Goal: Find specific page/section

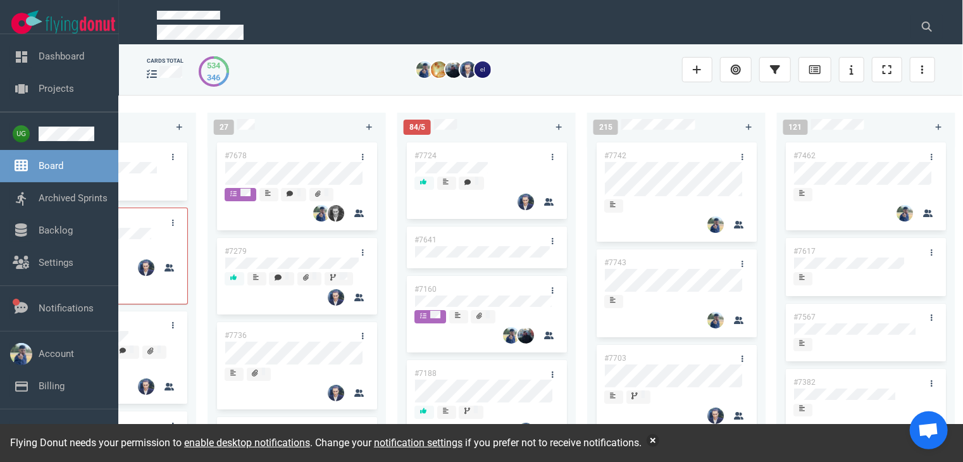
scroll to position [0, 684]
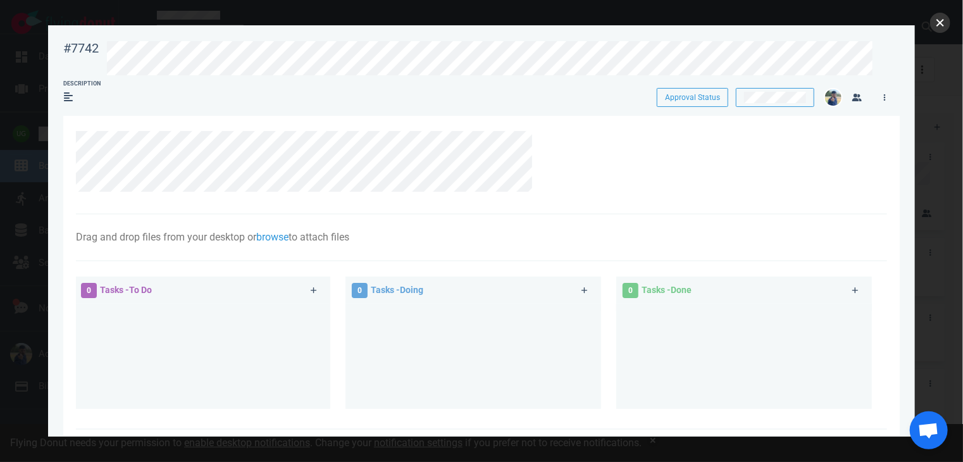
click at [944, 28] on button "close" at bounding box center [940, 23] width 20 height 20
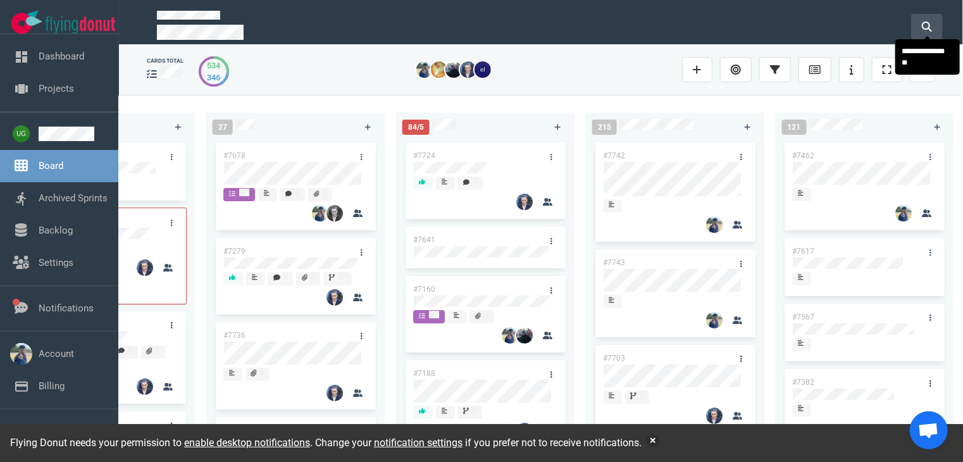
click at [928, 23] on icon at bounding box center [926, 27] width 10 height 10
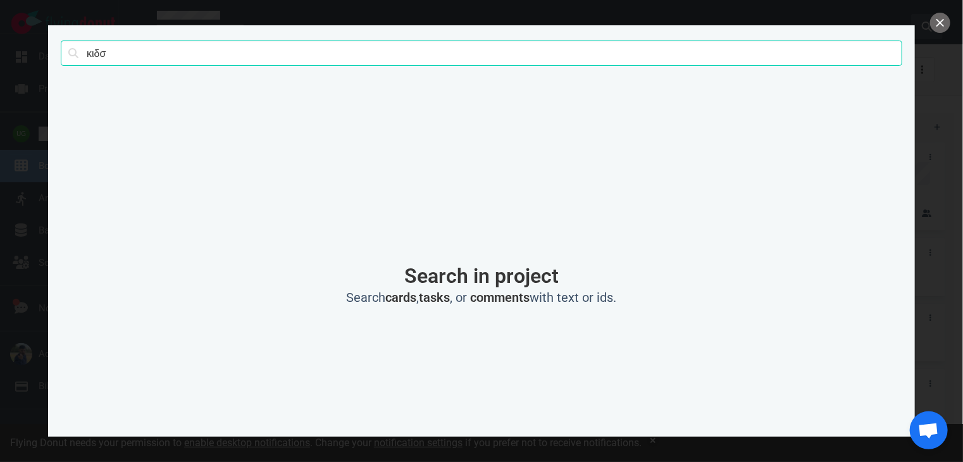
click button "Search" at bounding box center [0, 0] width 0 height 0
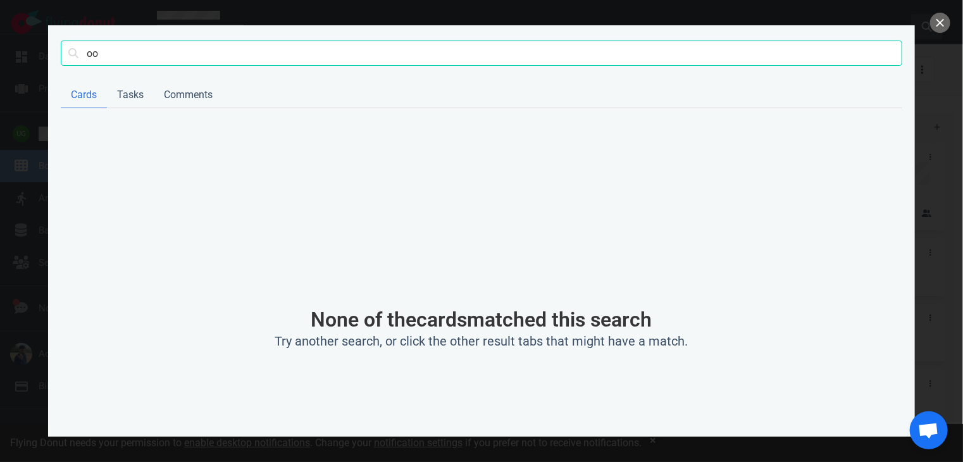
type input "o"
type input "kids"
click button "Search" at bounding box center [0, 0] width 0 height 0
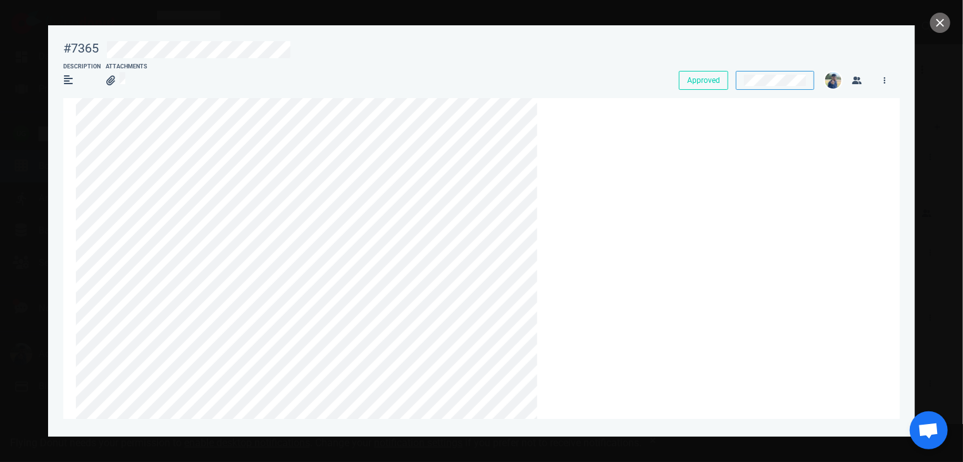
scroll to position [61, 0]
